Goal: Transaction & Acquisition: Purchase product/service

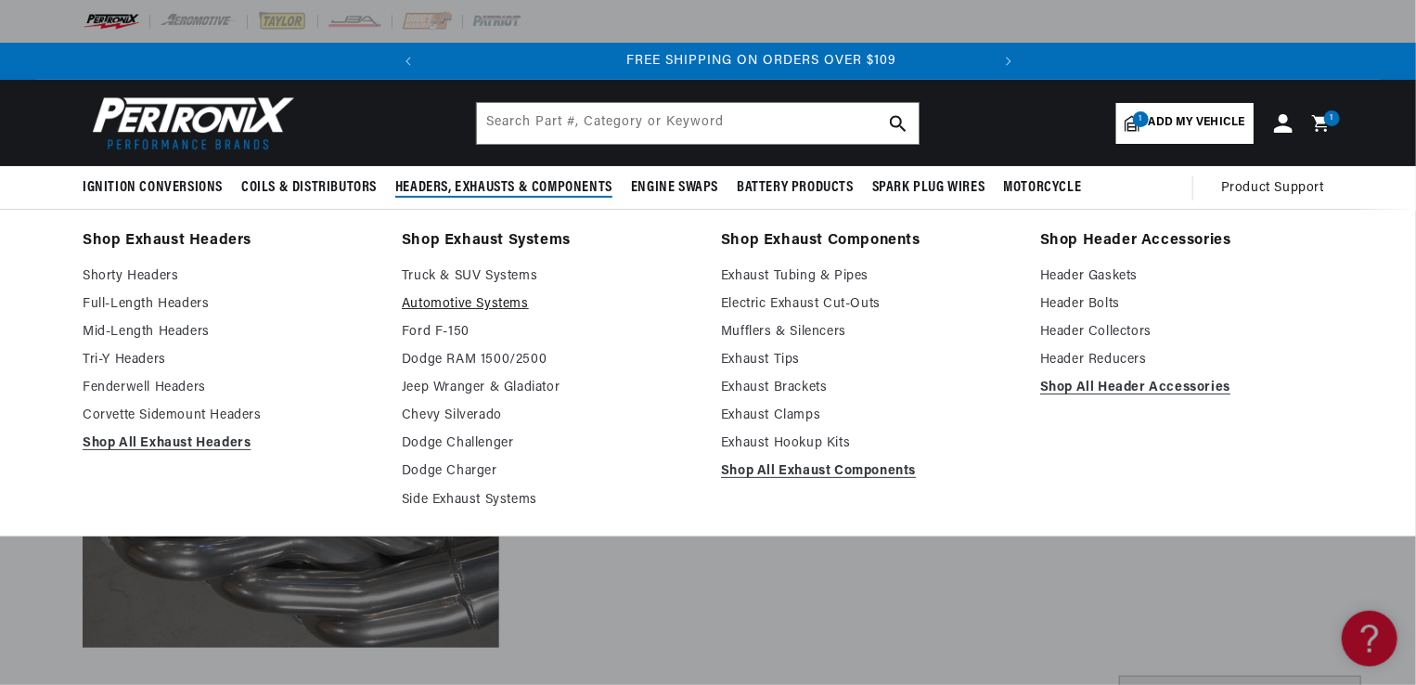
scroll to position [0, 562]
click at [468, 493] on link "Side Exhaust Systems" at bounding box center [548, 500] width 293 height 22
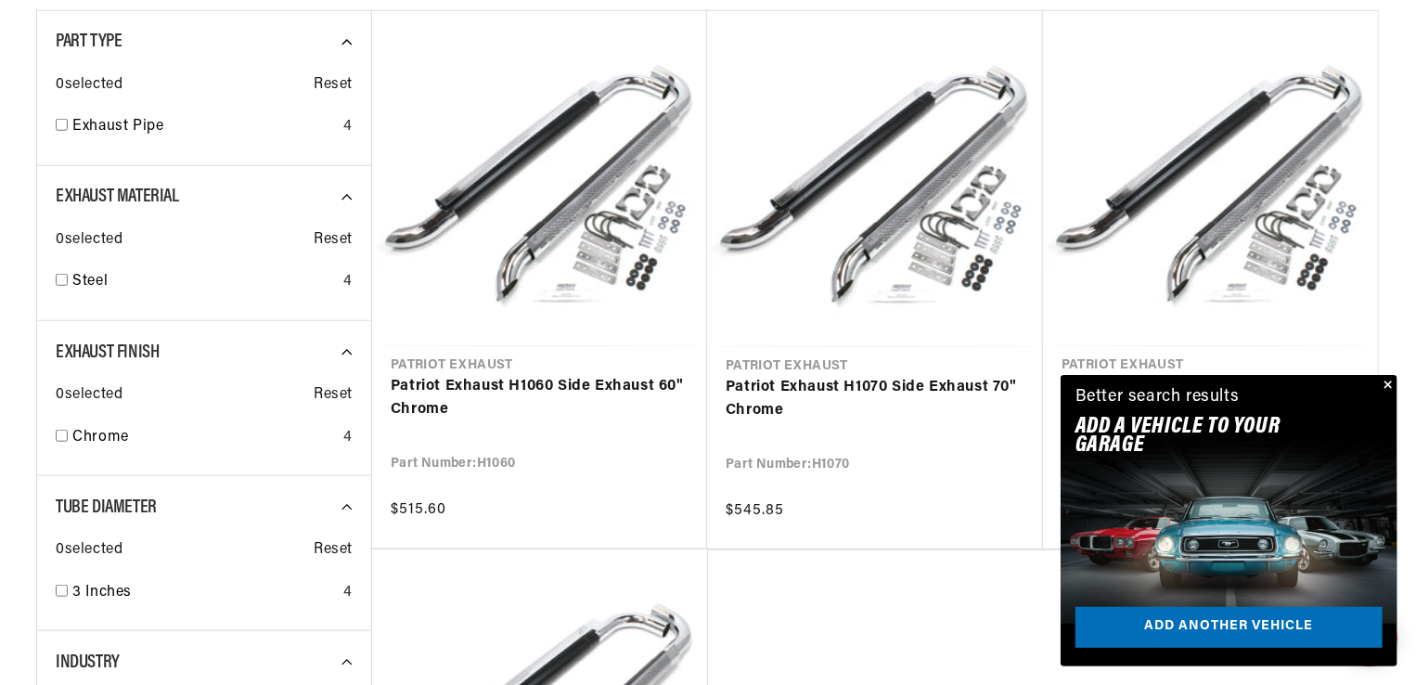
scroll to position [0, 562]
click at [1384, 381] on button "Close" at bounding box center [1386, 386] width 22 height 22
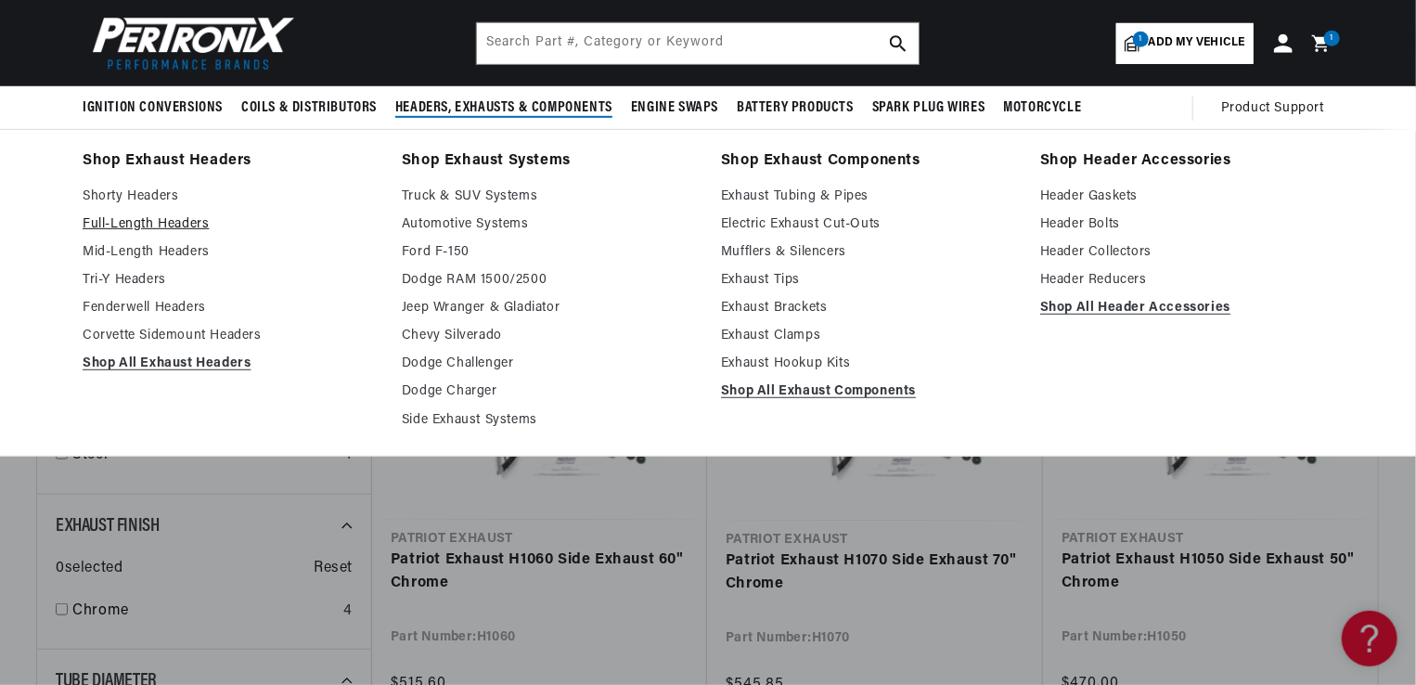
scroll to position [0, 0]
click at [146, 248] on link "Mid-Length Headers" at bounding box center [229, 252] width 293 height 22
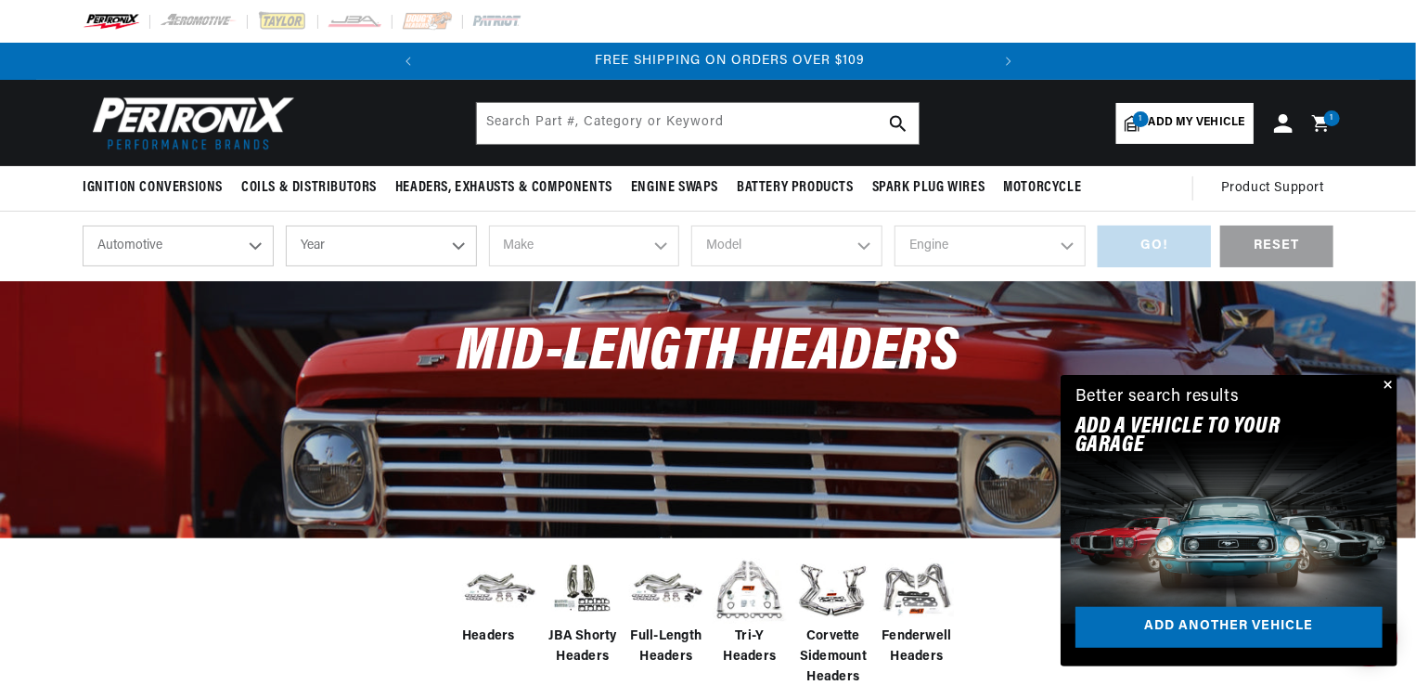
scroll to position [0, 562]
click at [495, 588] on img at bounding box center [499, 588] width 74 height 58
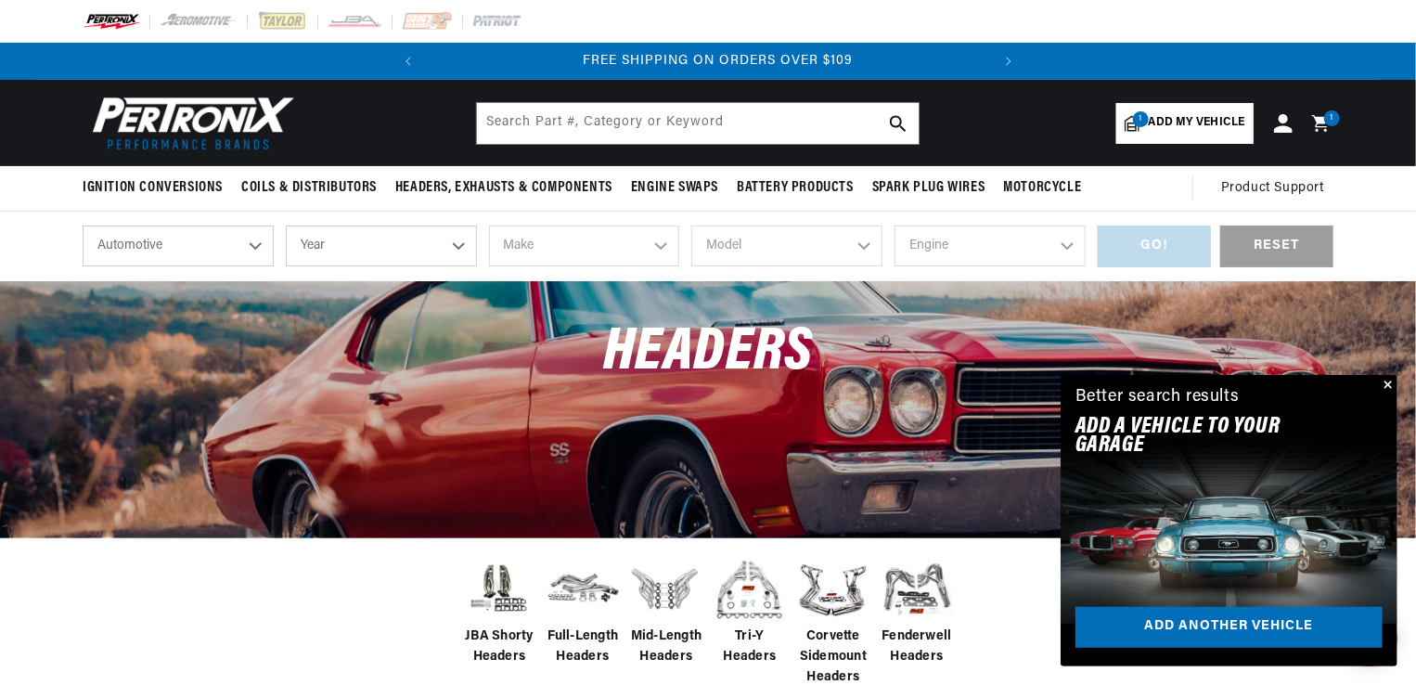
scroll to position [0, 562]
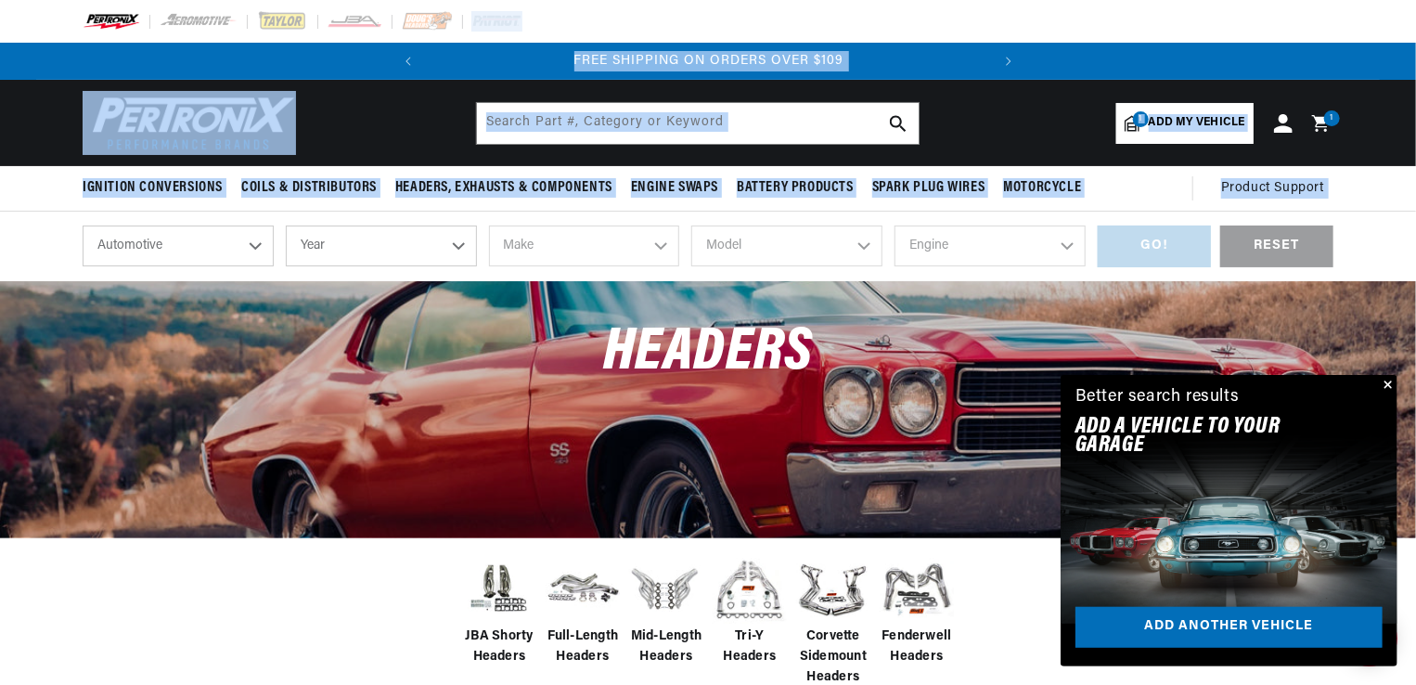
drag, startPoint x: 1415, startPoint y: 30, endPoint x: 1417, endPoint y: 93, distance: 63.1
click at [1415, 93] on html "Skip to content Your cart You get FREE SHIPPING Product image Product Total Qua…" at bounding box center [708, 342] width 1416 height 685
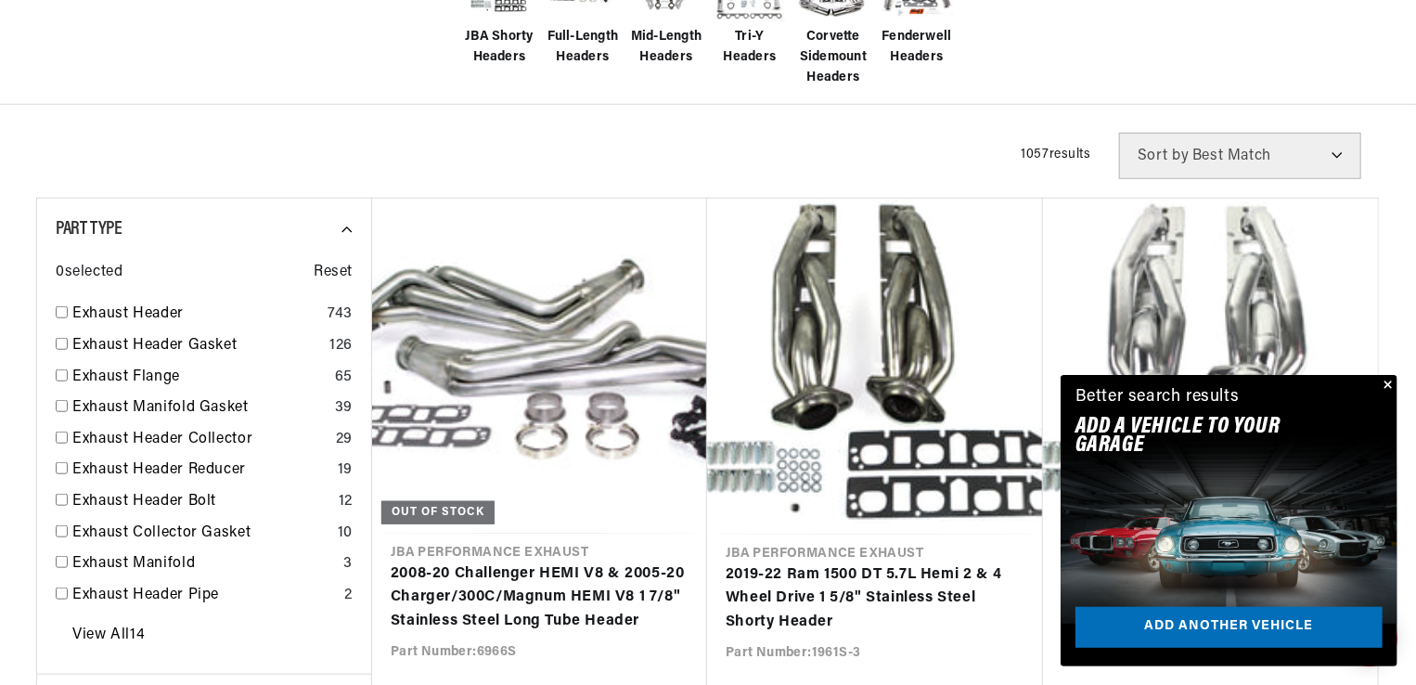
scroll to position [0, 0]
click at [1388, 384] on button "Close" at bounding box center [1386, 386] width 22 height 22
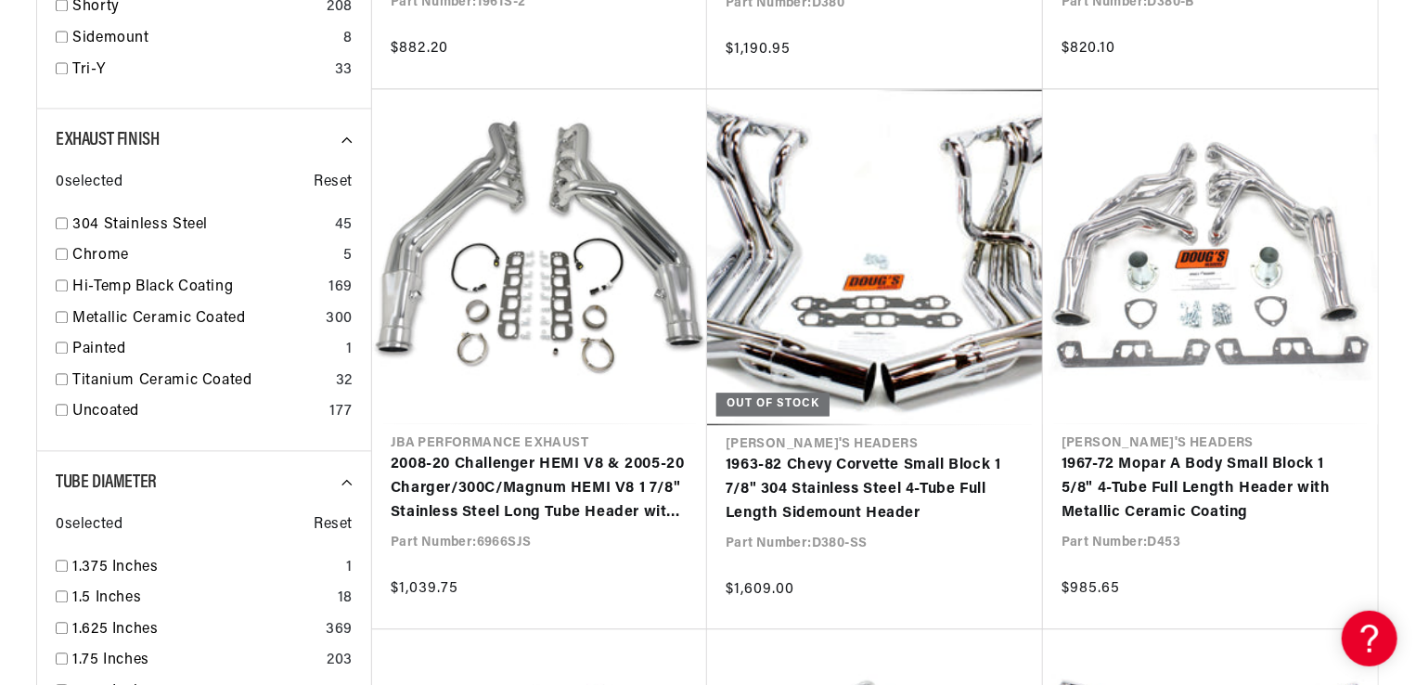
scroll to position [1798, 0]
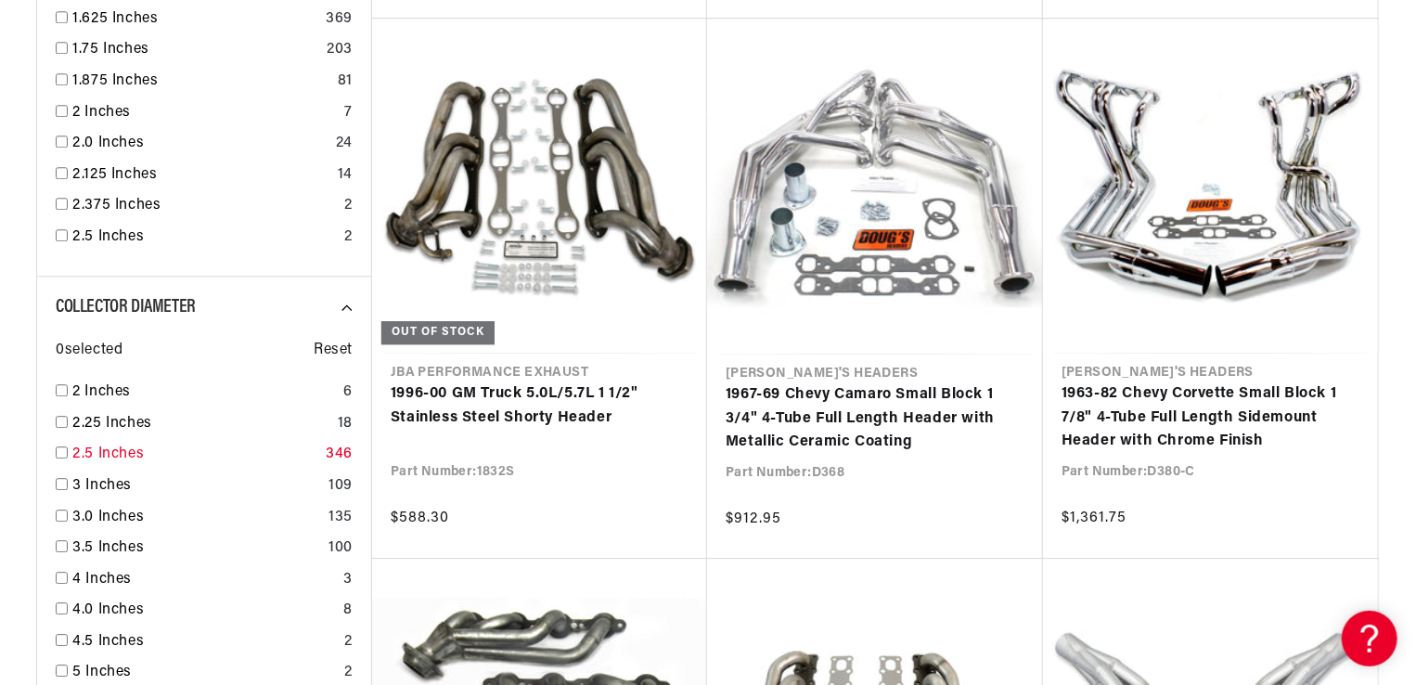
click at [113, 455] on link "2.5 Inches" at bounding box center [195, 455] width 246 height 24
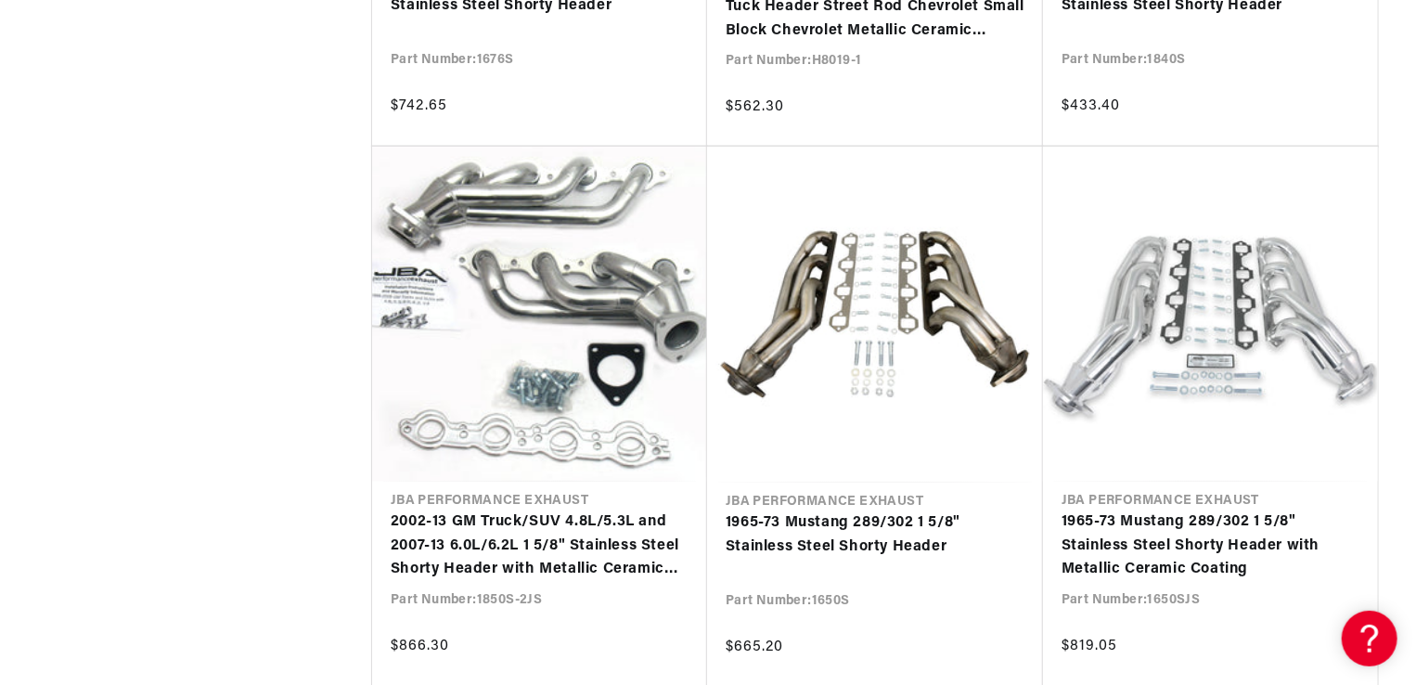
scroll to position [0, 562]
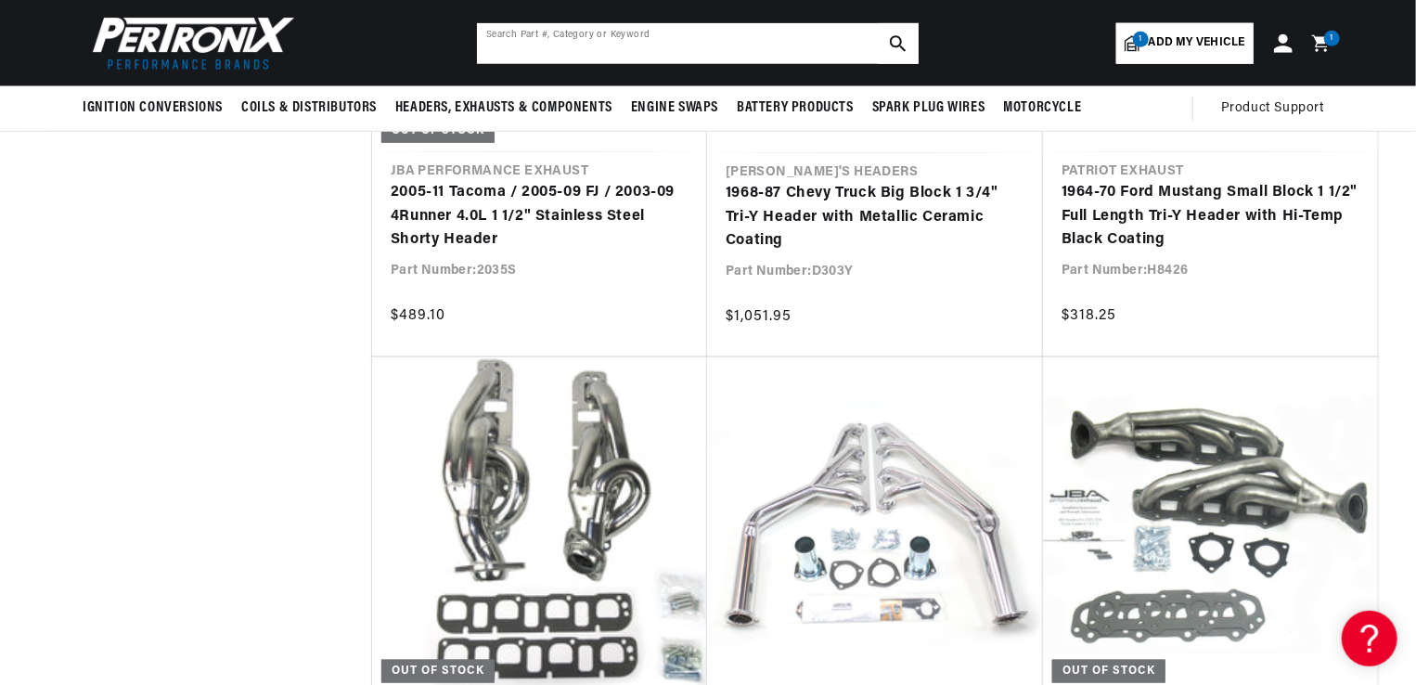
click at [624, 36] on input "text" at bounding box center [698, 43] width 442 height 41
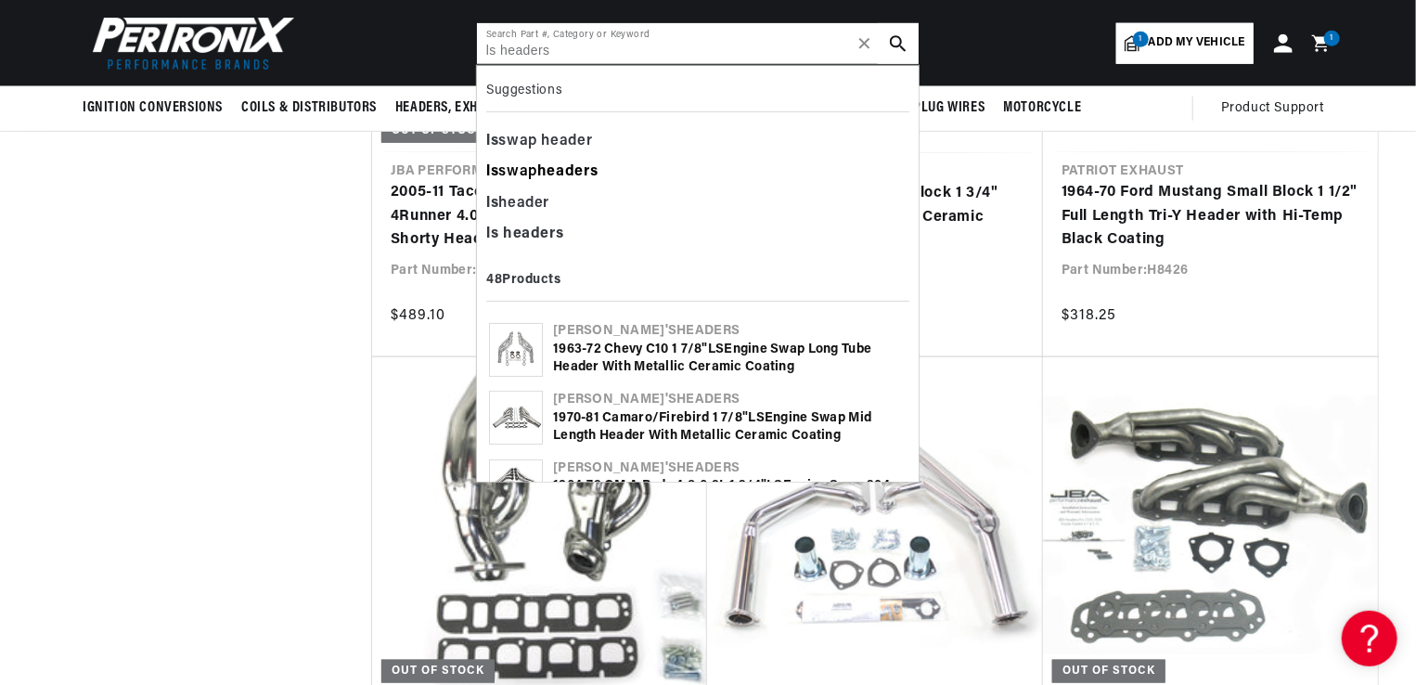
type input "ls headers"
click at [549, 169] on b "headers" at bounding box center [567, 171] width 60 height 15
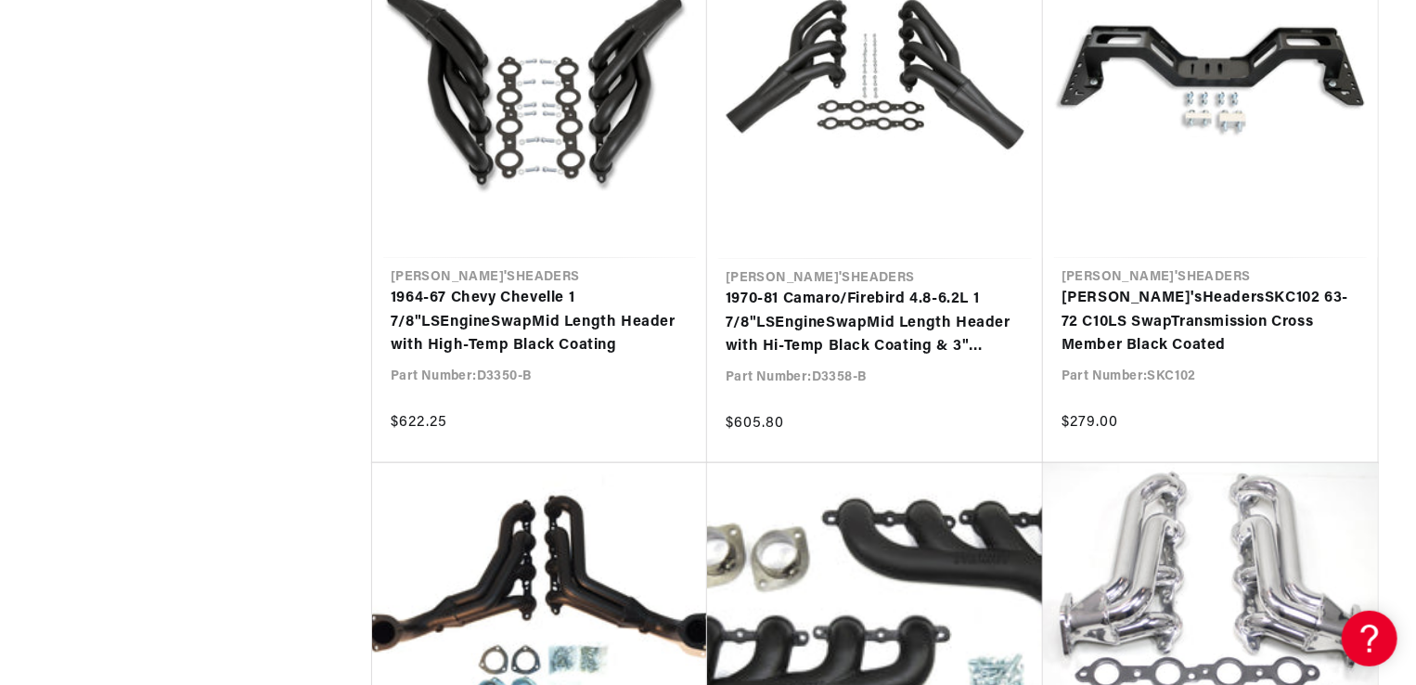
scroll to position [4347, 0]
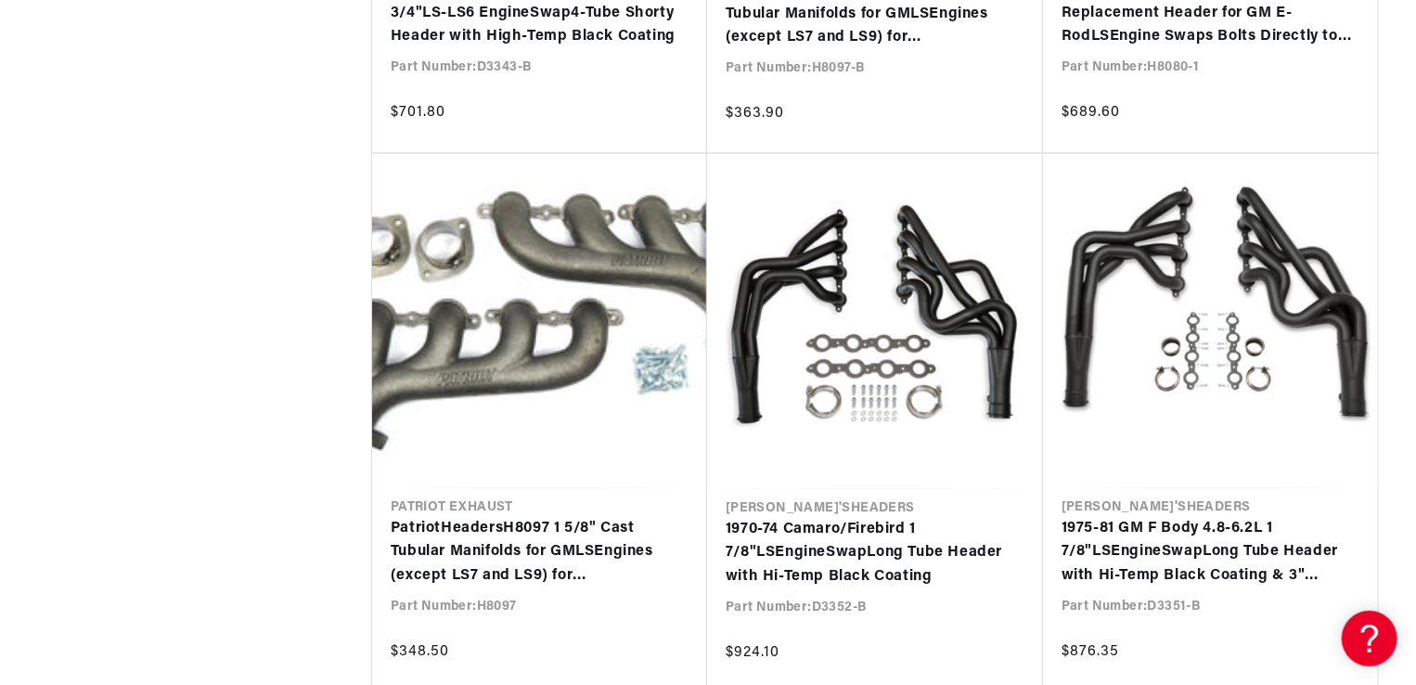
scroll to position [5080, 0]
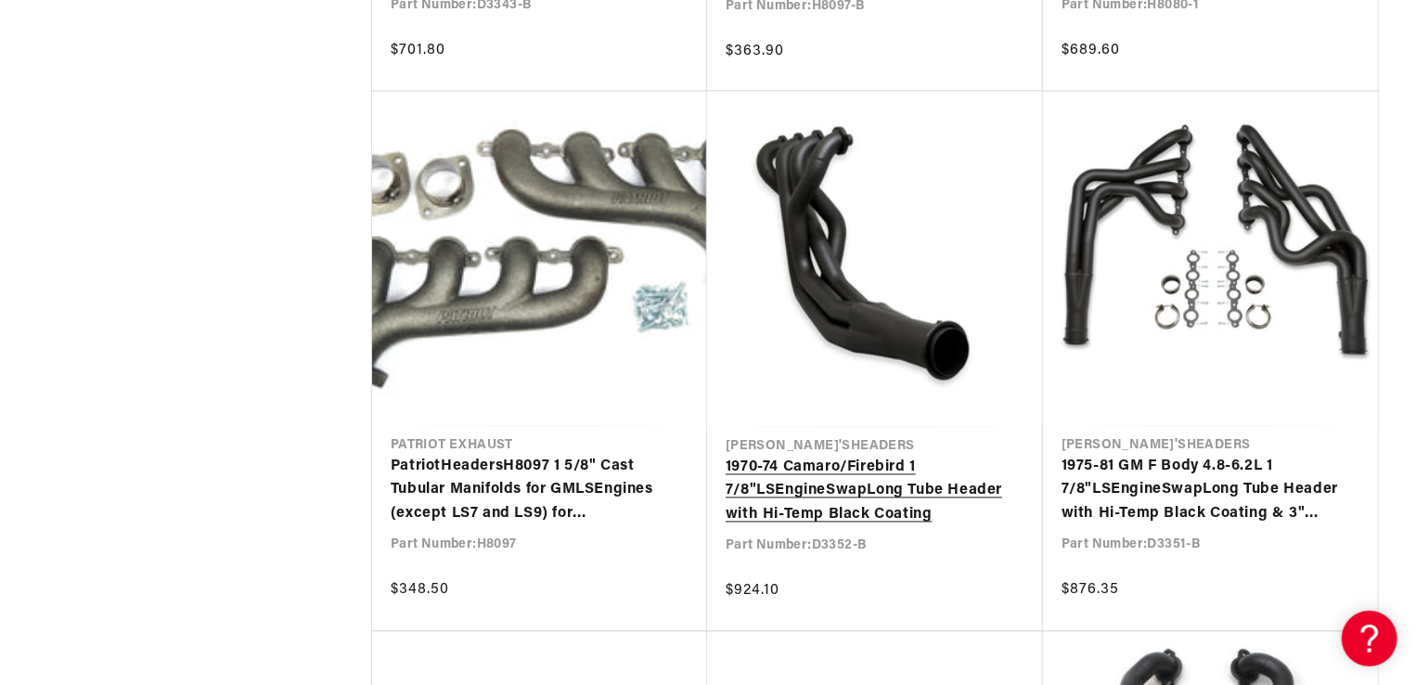
click at [896, 456] on link "1970-74 Camaro/Firebird 1 7/8" LS Engine Swap Long Tube Header with Hi-Temp Bla…" at bounding box center [875, 491] width 299 height 71
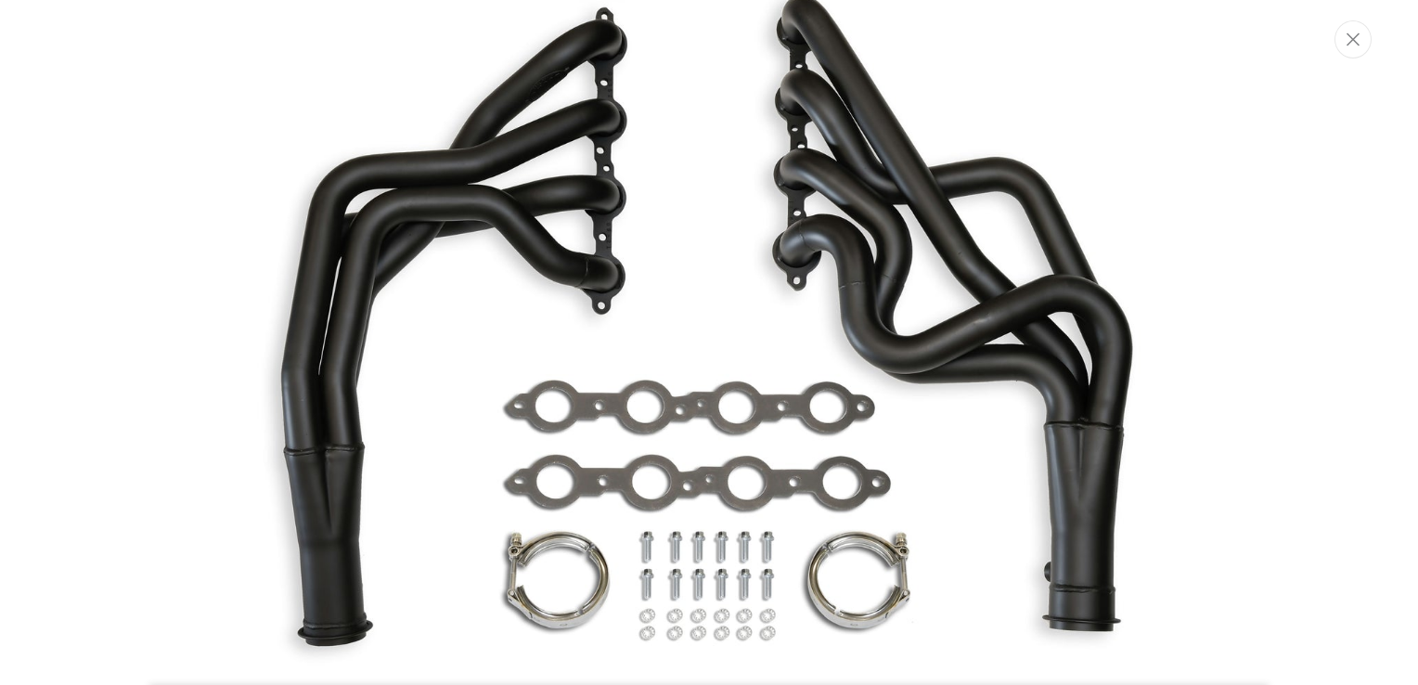
scroll to position [0, 562]
click at [1350, 46] on button "Close" at bounding box center [1352, 39] width 37 height 38
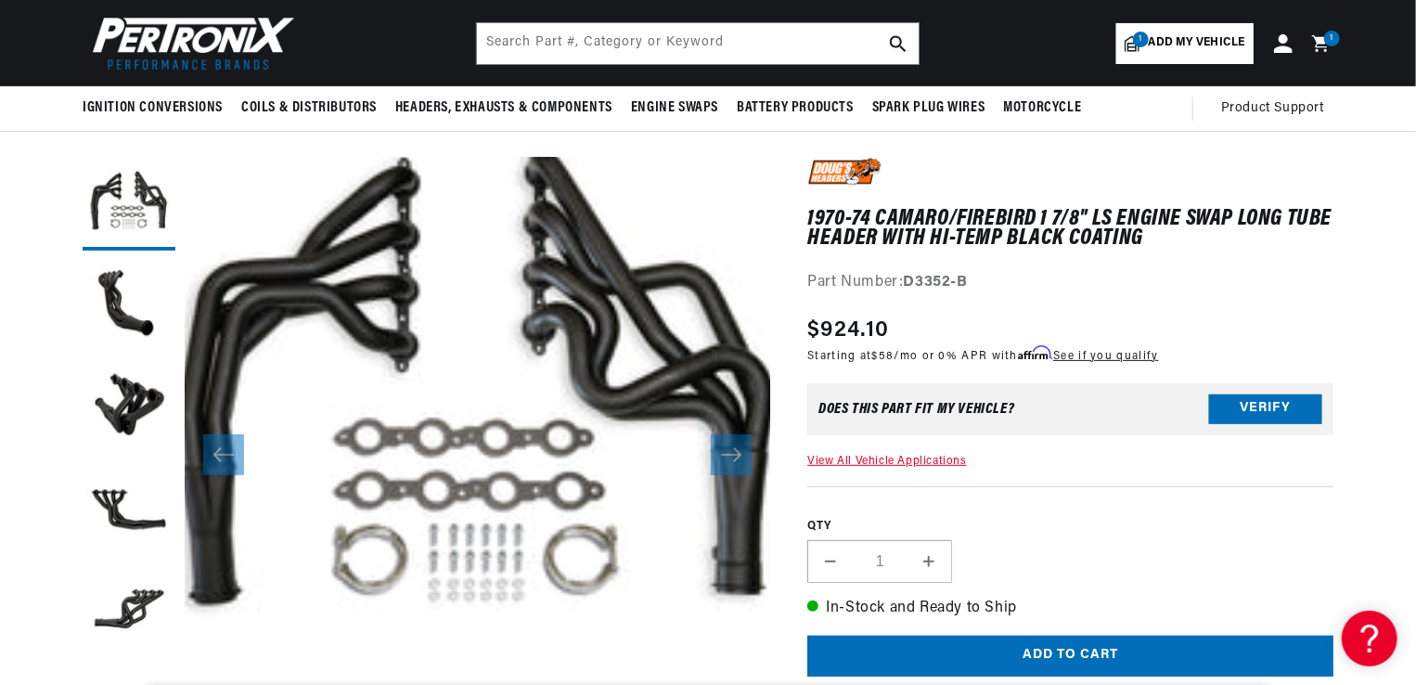
scroll to position [111, 0]
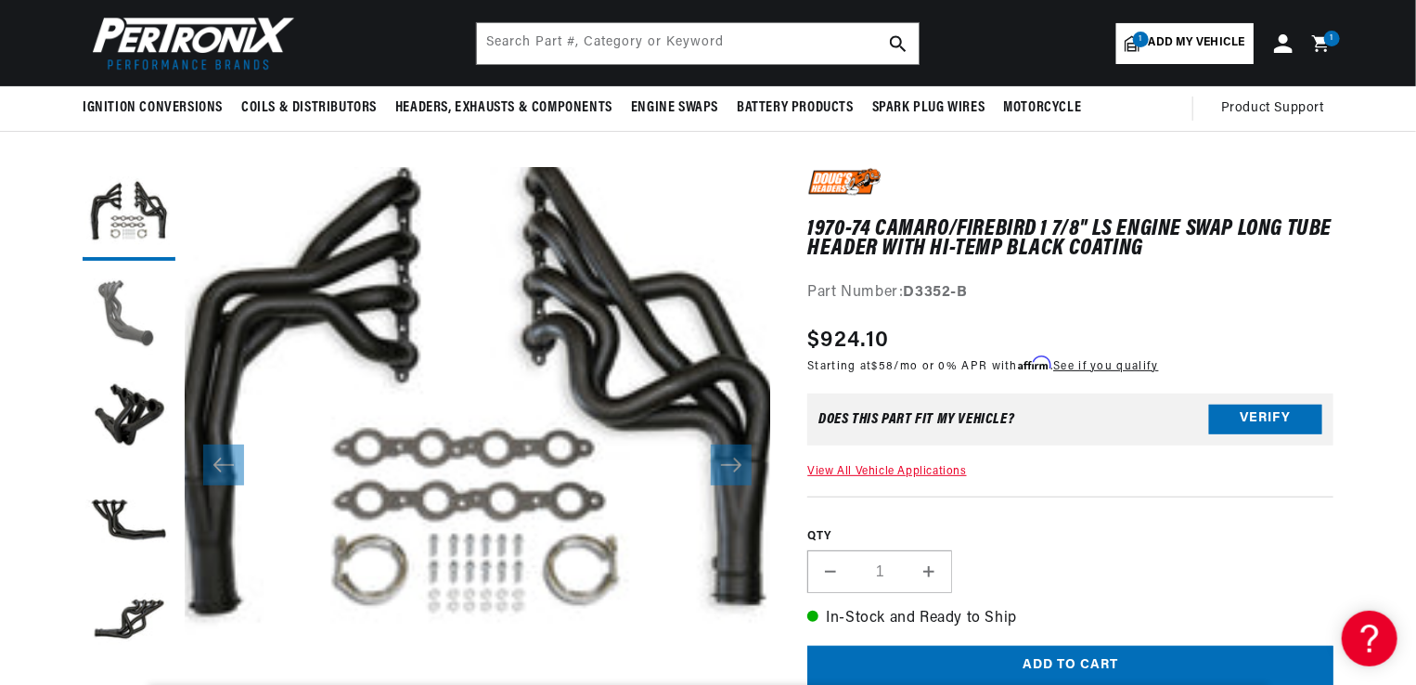
click at [132, 327] on button "Load image 2 in gallery view" at bounding box center [129, 316] width 93 height 93
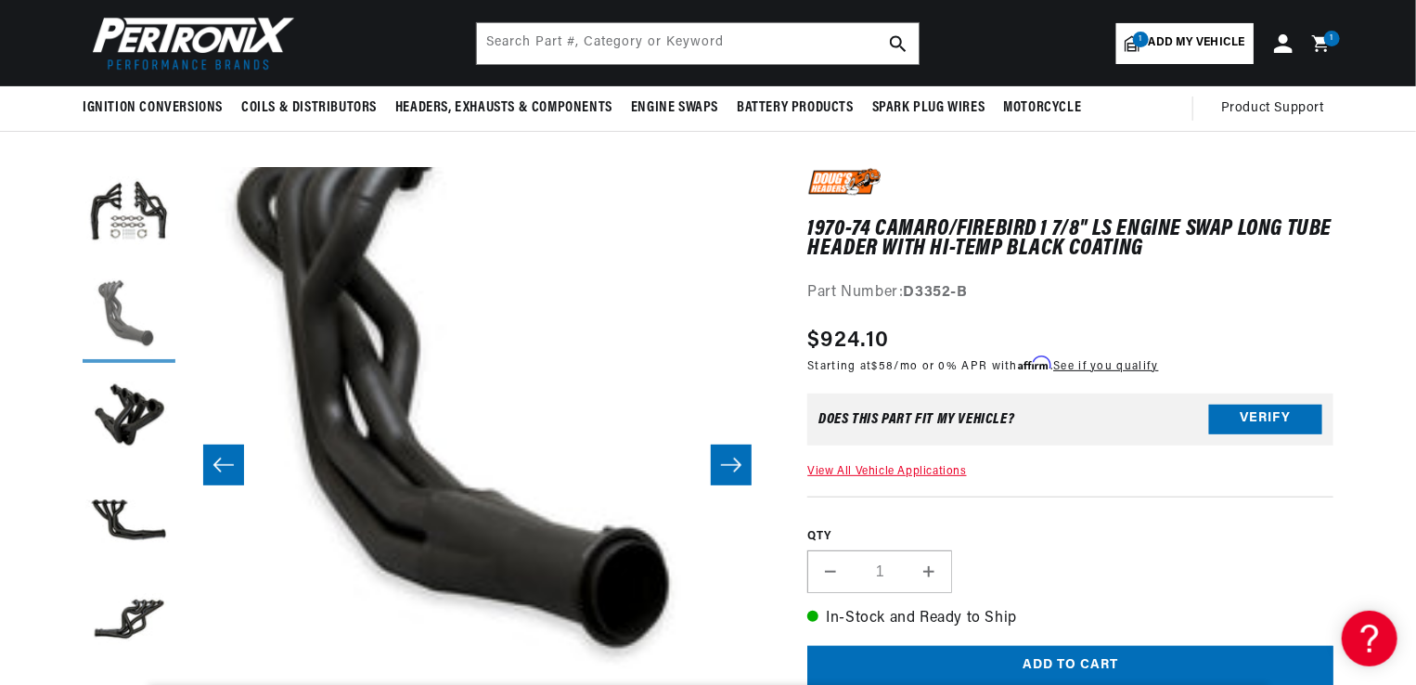
scroll to position [0, 562]
click at [127, 415] on button "Load image 3 in gallery view" at bounding box center [129, 418] width 93 height 93
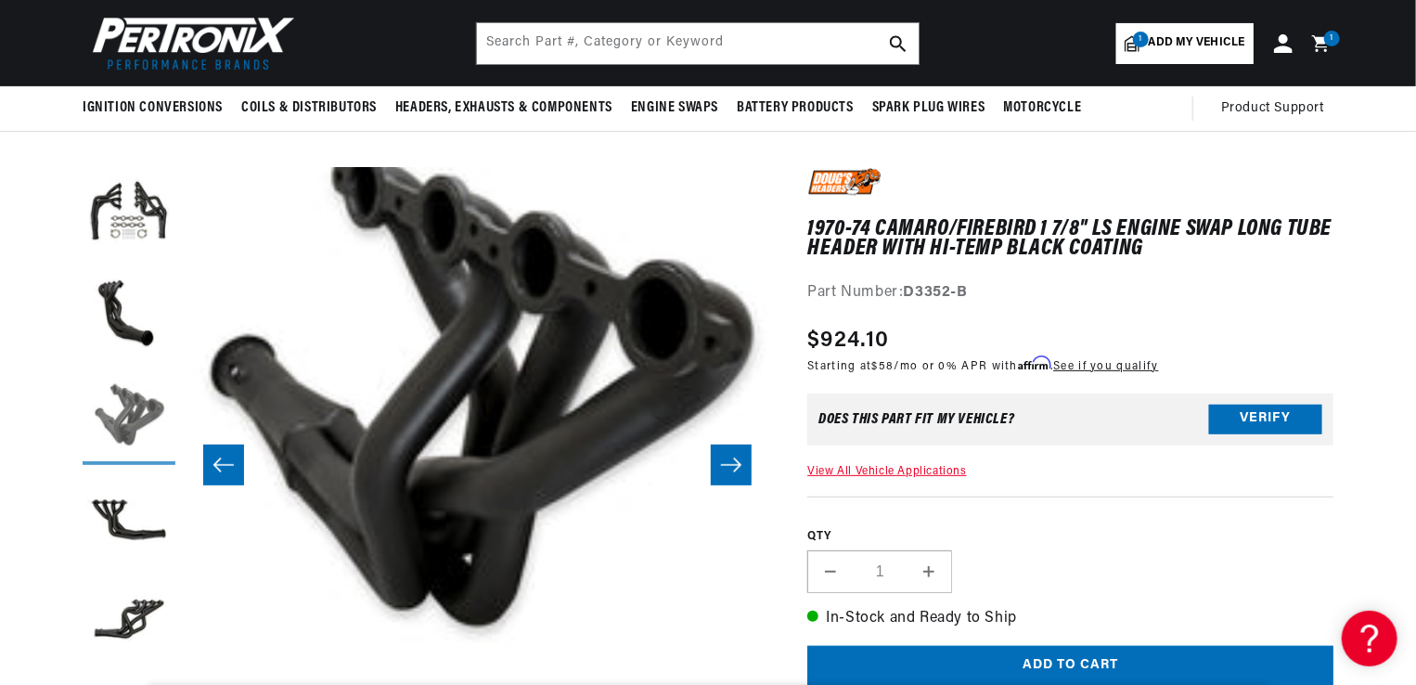
scroll to position [0, 0]
click at [122, 515] on button "Load image 4 in gallery view" at bounding box center [129, 520] width 93 height 93
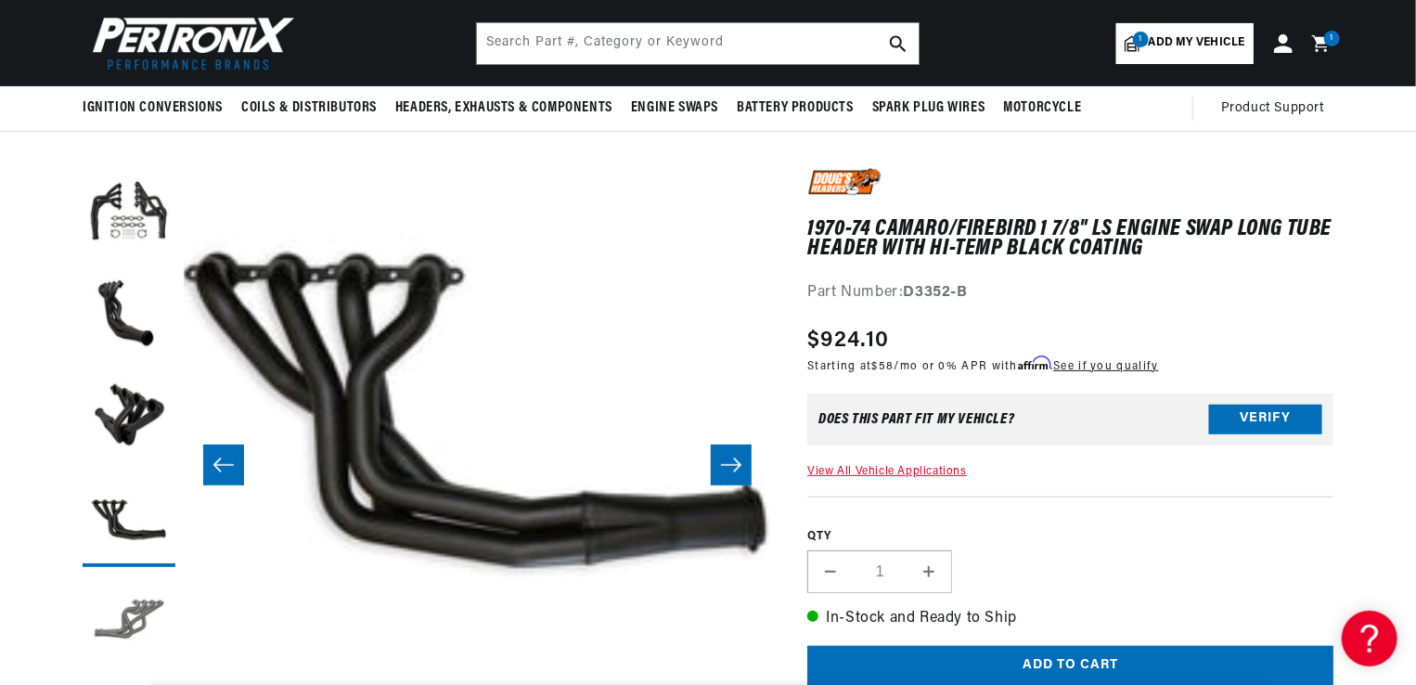
scroll to position [0, 562]
click at [123, 615] on button "Load image 5 in gallery view" at bounding box center [129, 622] width 93 height 93
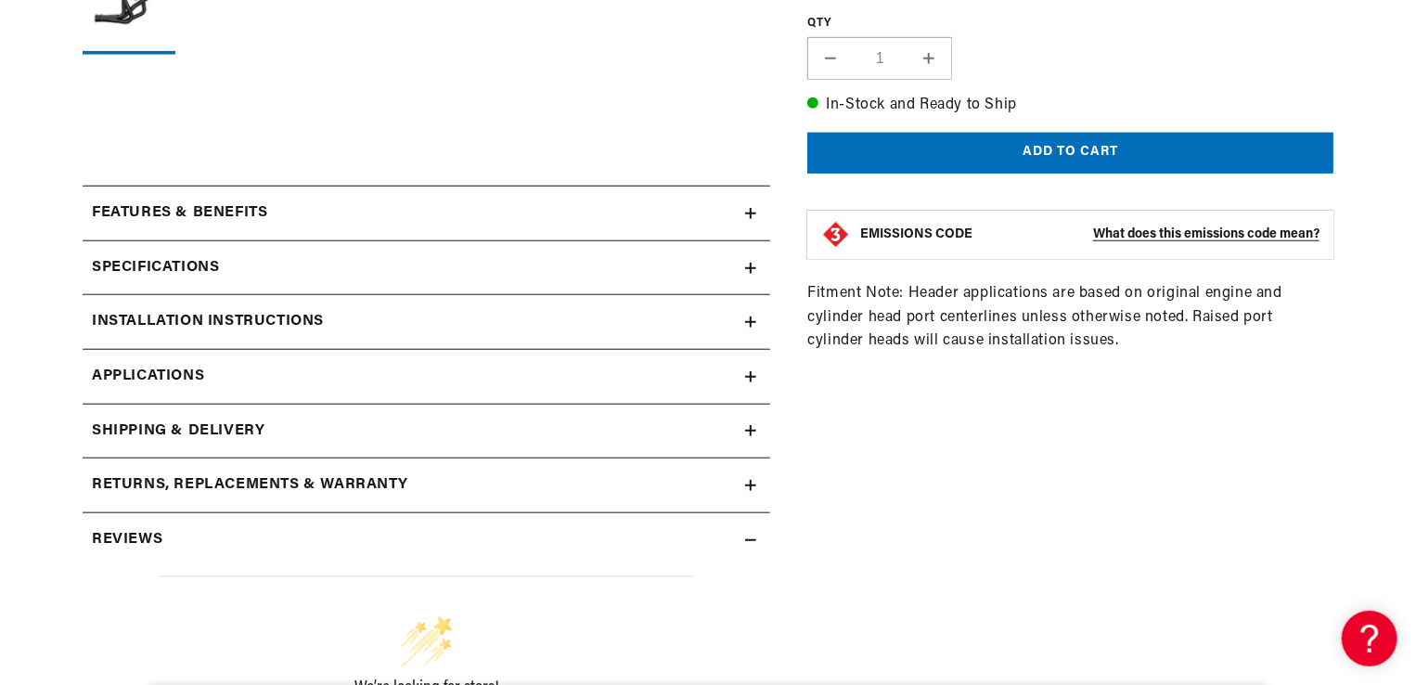
scroll to position [742, 0]
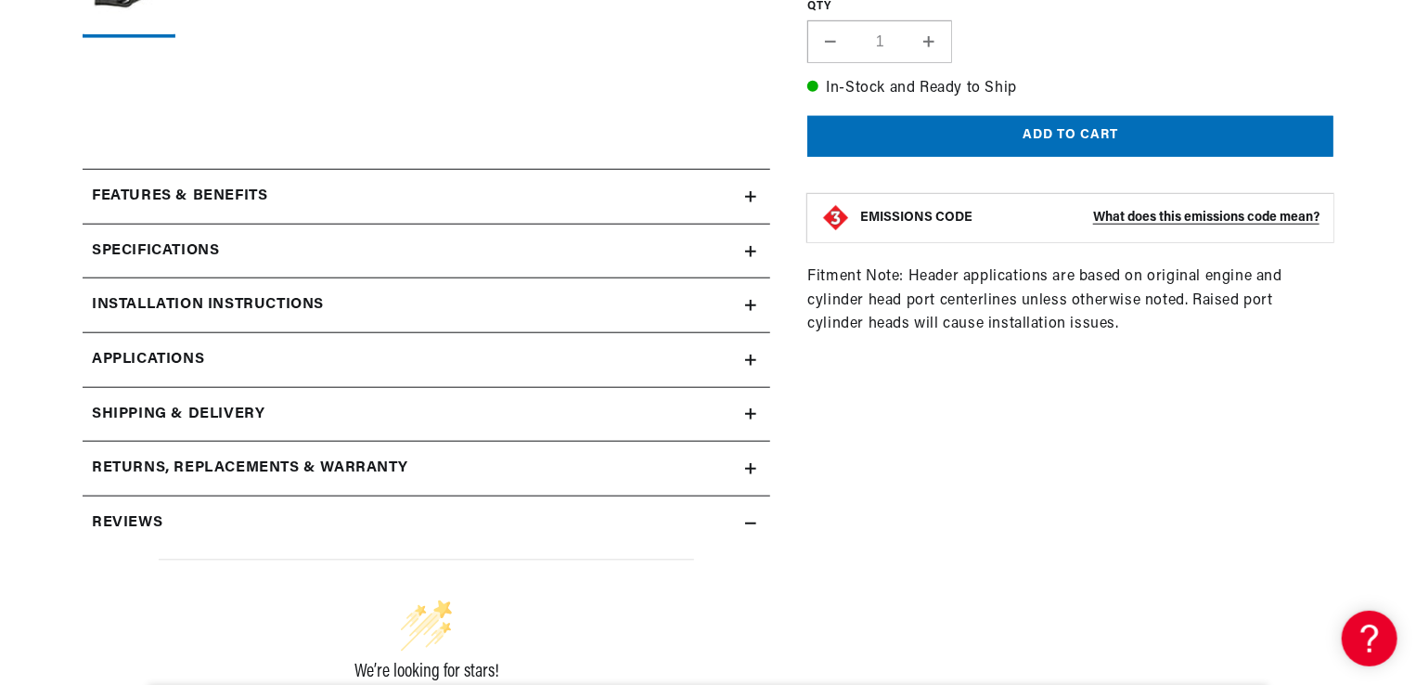
click at [173, 239] on h2 "Specifications" at bounding box center [155, 251] width 127 height 24
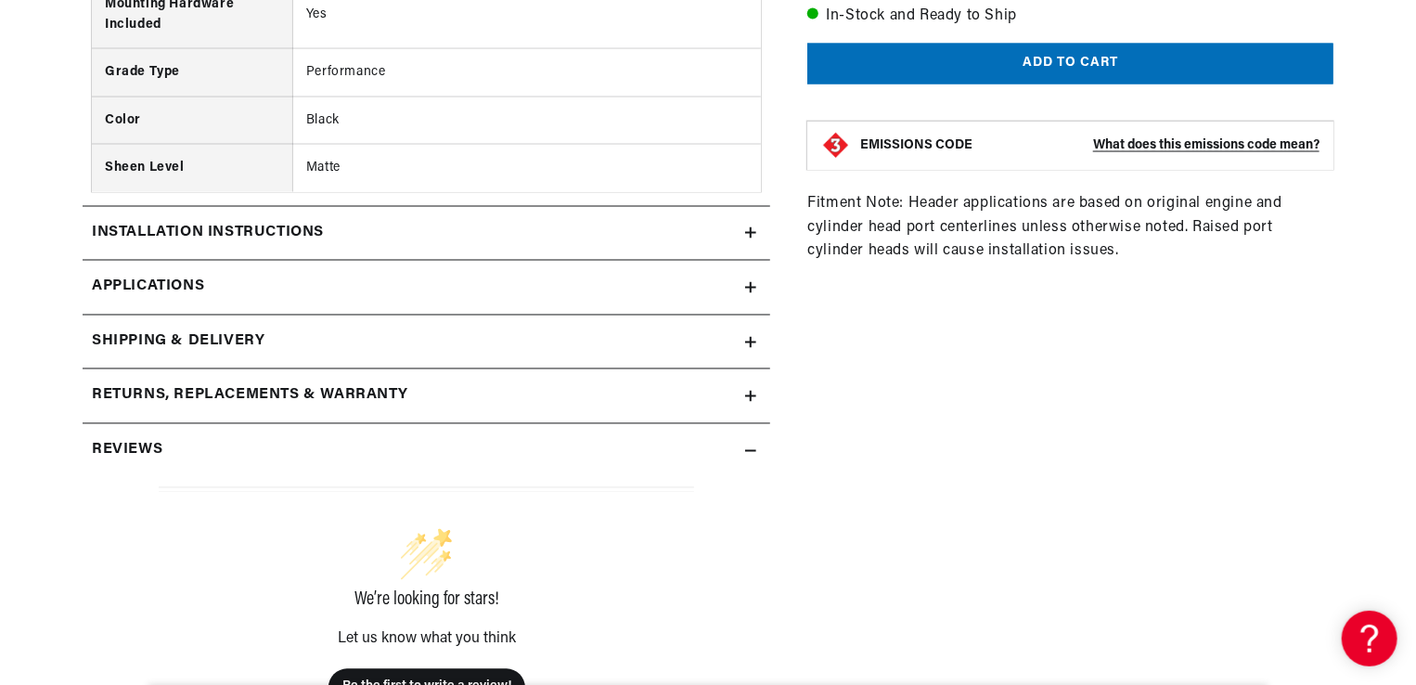
scroll to position [1596, 0]
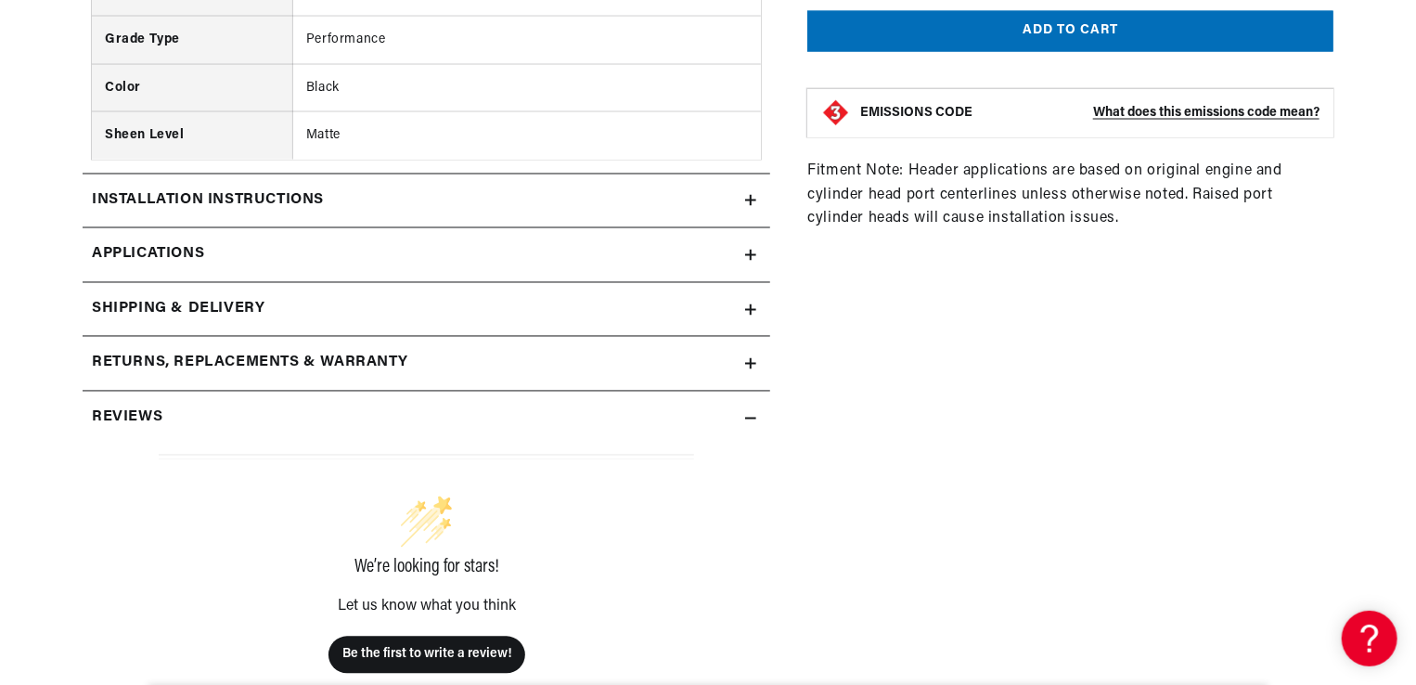
click at [297, 425] on div "Reviews" at bounding box center [414, 418] width 662 height 24
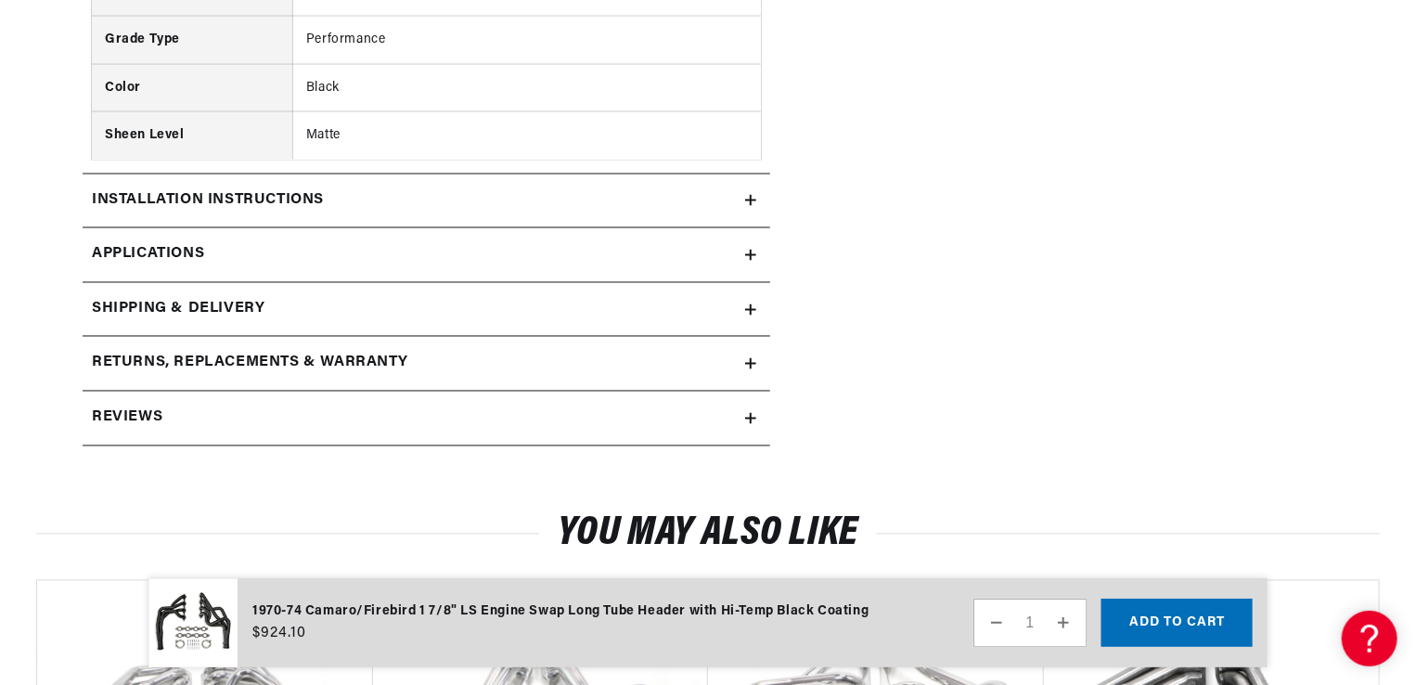
click at [297, 425] on div "Reviews" at bounding box center [414, 418] width 662 height 24
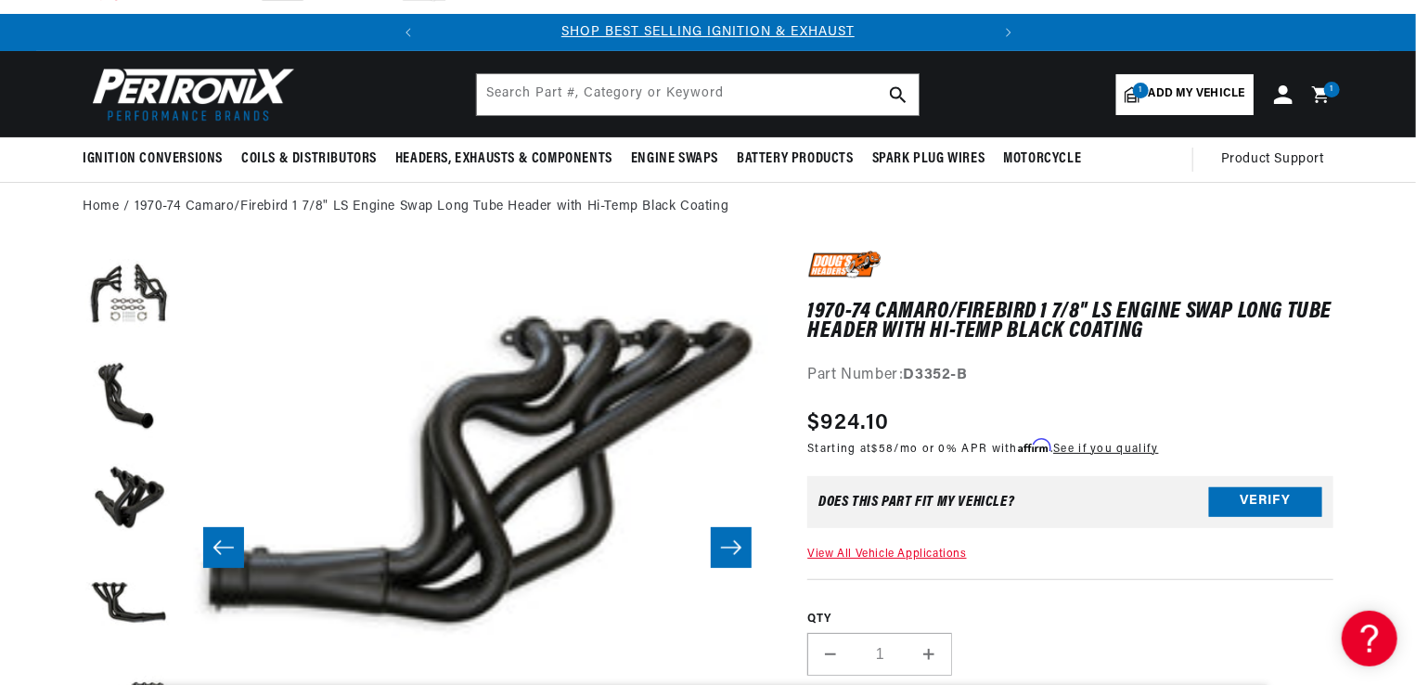
scroll to position [37, 0]
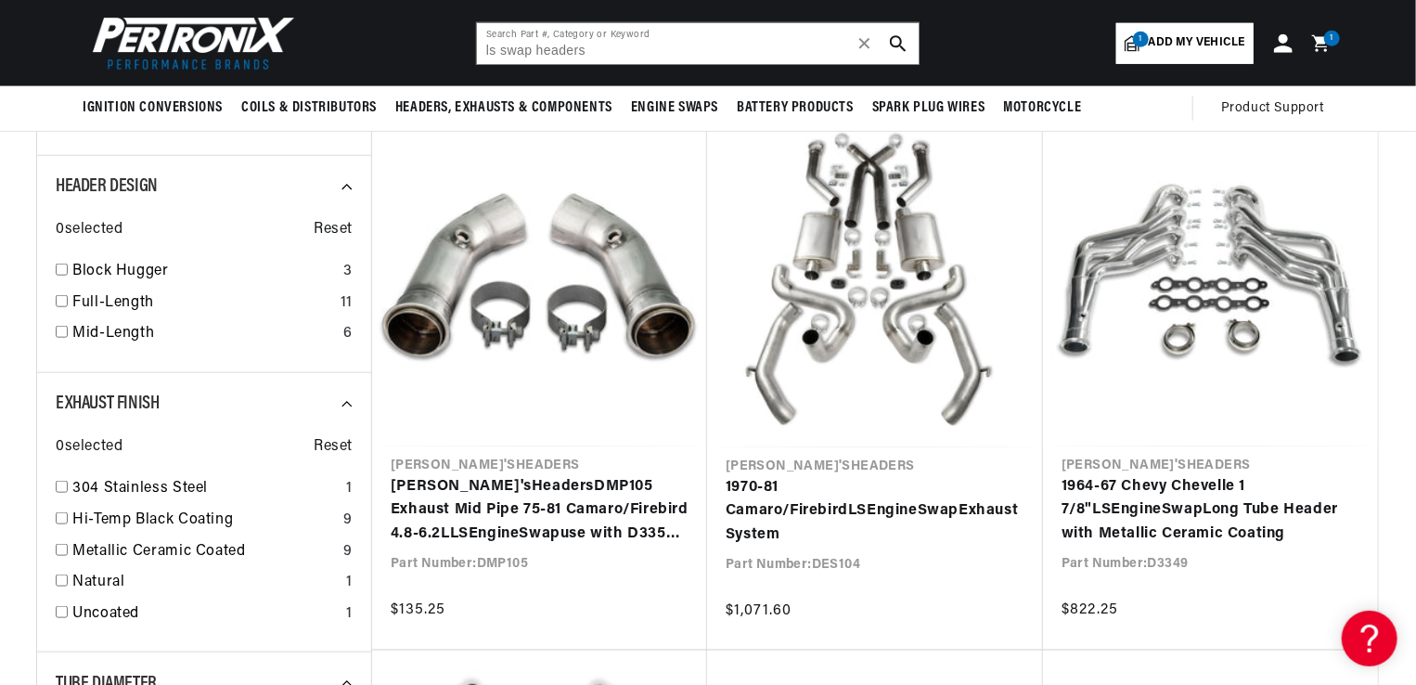
scroll to position [0, 562]
